Goal: Task Accomplishment & Management: Use online tool/utility

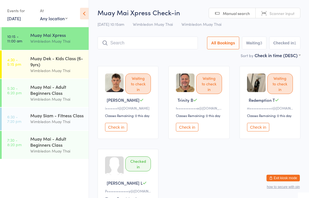
click at [264, 128] on button "Check in" at bounding box center [258, 127] width 22 height 9
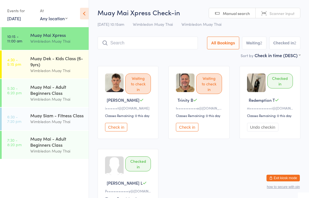
click at [156, 42] on input "search" at bounding box center [147, 43] width 100 height 13
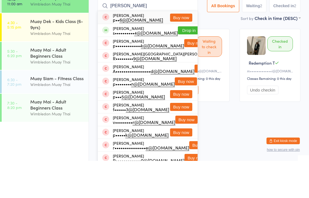
type input "Peter"
click at [180, 64] on button "Drop in" at bounding box center [189, 68] width 22 height 8
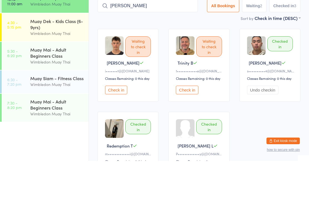
type input "chad"
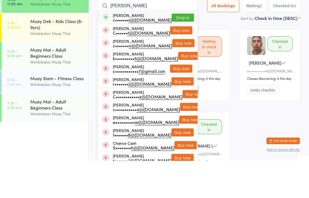
click at [186, 51] on button "Drop in" at bounding box center [183, 55] width 22 height 8
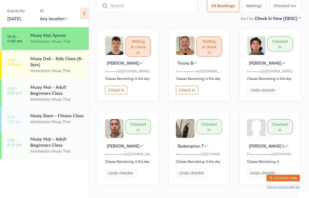
click at [154, 12] on input "search" at bounding box center [147, 5] width 100 height 13
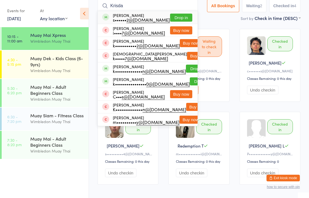
type input "Krisda"
click at [186, 17] on button "Drop in" at bounding box center [181, 18] width 22 height 8
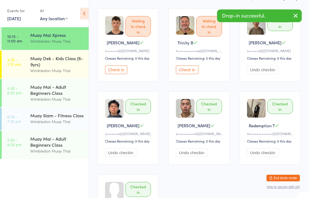
scroll to position [0, 0]
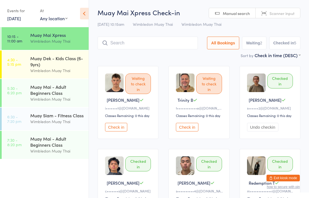
click at [157, 47] on input "search" at bounding box center [147, 43] width 100 height 13
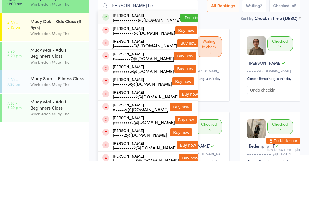
type input "Jackie be"
click at [182, 51] on button "Drop in" at bounding box center [191, 55] width 22 height 8
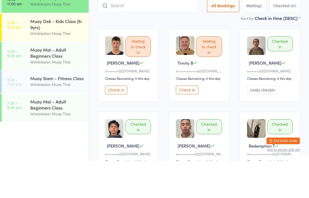
scroll to position [37, 0]
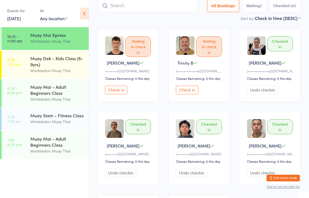
click at [173, 7] on input "search" at bounding box center [147, 5] width 100 height 13
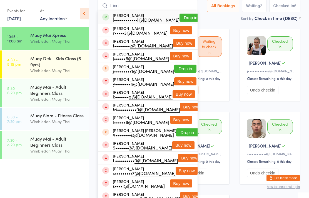
type input "Linc"
click at [186, 19] on button "Drop in" at bounding box center [190, 18] width 22 height 8
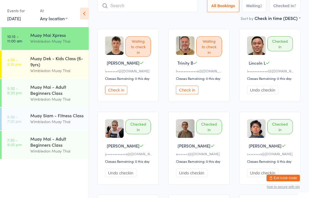
click at [36, 33] on div "Muay Mai Xpress" at bounding box center [57, 35] width 54 height 6
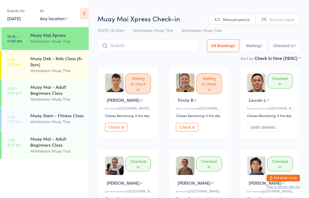
click at [189, 131] on button "Check in" at bounding box center [187, 127] width 22 height 9
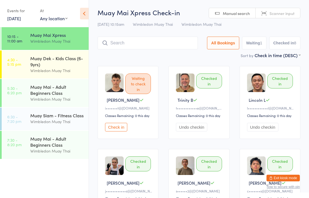
click at [22, 34] on link "10:15 - 11:00 am Muay Mai Xpress Wimbledon Muay Thai" at bounding box center [45, 38] width 87 height 23
click at [23, 34] on link "10:15 - 11:00 am Muay Mai Xpress Wimbledon Muay Thai" at bounding box center [45, 38] width 87 height 23
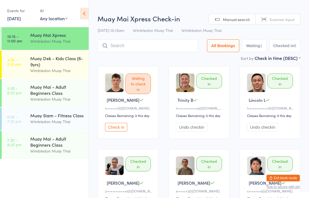
click at [177, 50] on input "search" at bounding box center [147, 45] width 100 height 13
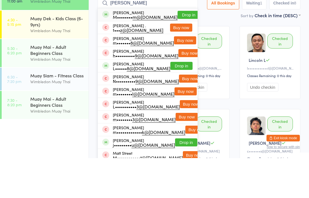
type input "Mateja"
click at [152, 55] on div "M•••••••• m@protonmail.com" at bounding box center [145, 57] width 65 height 4
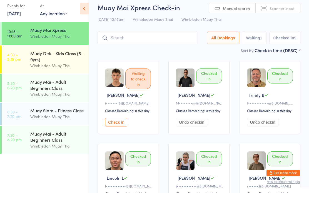
click at [47, 27] on div "Muay Mai Xpress Wimbledon Muay Thai" at bounding box center [59, 38] width 58 height 22
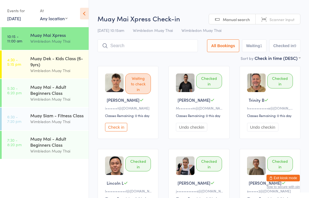
click at [139, 86] on div "Waiting to check in" at bounding box center [138, 84] width 26 height 21
click at [117, 130] on button "Check in" at bounding box center [116, 127] width 22 height 9
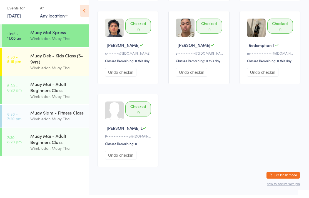
scroll to position [218, 0]
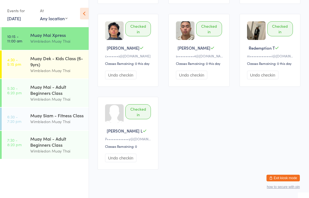
click at [60, 41] on div "Wimbledon Muay Thai" at bounding box center [57, 41] width 54 height 6
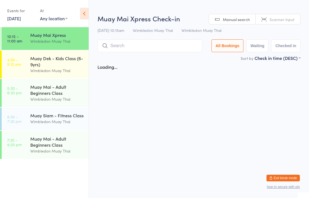
scroll to position [0, 0]
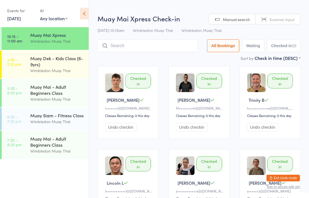
click at [65, 45] on div "Muay Mai Xpress Wimbledon Muay Thai" at bounding box center [59, 38] width 58 height 22
click at [119, 48] on input "search" at bounding box center [147, 45] width 100 height 13
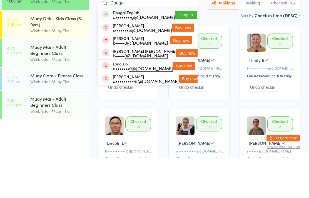
type input "Douga"
click at [176, 51] on button "Drop in" at bounding box center [186, 55] width 22 height 8
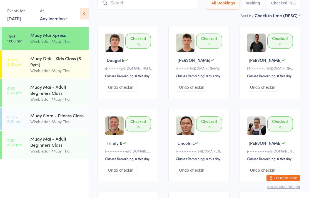
click at [23, 37] on link "10:15 - 11:00 am Muay Mai Xpress Wimbledon Muay Thai" at bounding box center [45, 38] width 87 height 23
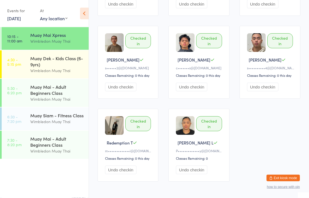
scroll to position [218, 0]
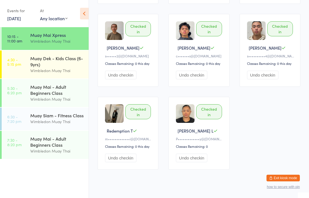
click at [46, 42] on div "Wimbledon Muay Thai" at bounding box center [57, 41] width 54 height 6
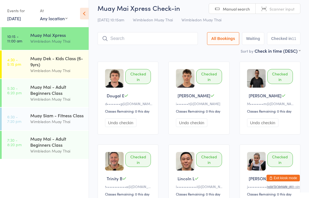
scroll to position [4, 0]
click at [121, 45] on input "search" at bounding box center [147, 38] width 100 height 13
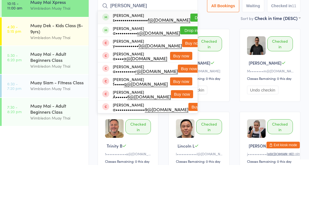
type input "Ayman"
click at [190, 47] on button "Drop in" at bounding box center [201, 51] width 22 height 8
